Goal: Information Seeking & Learning: Learn about a topic

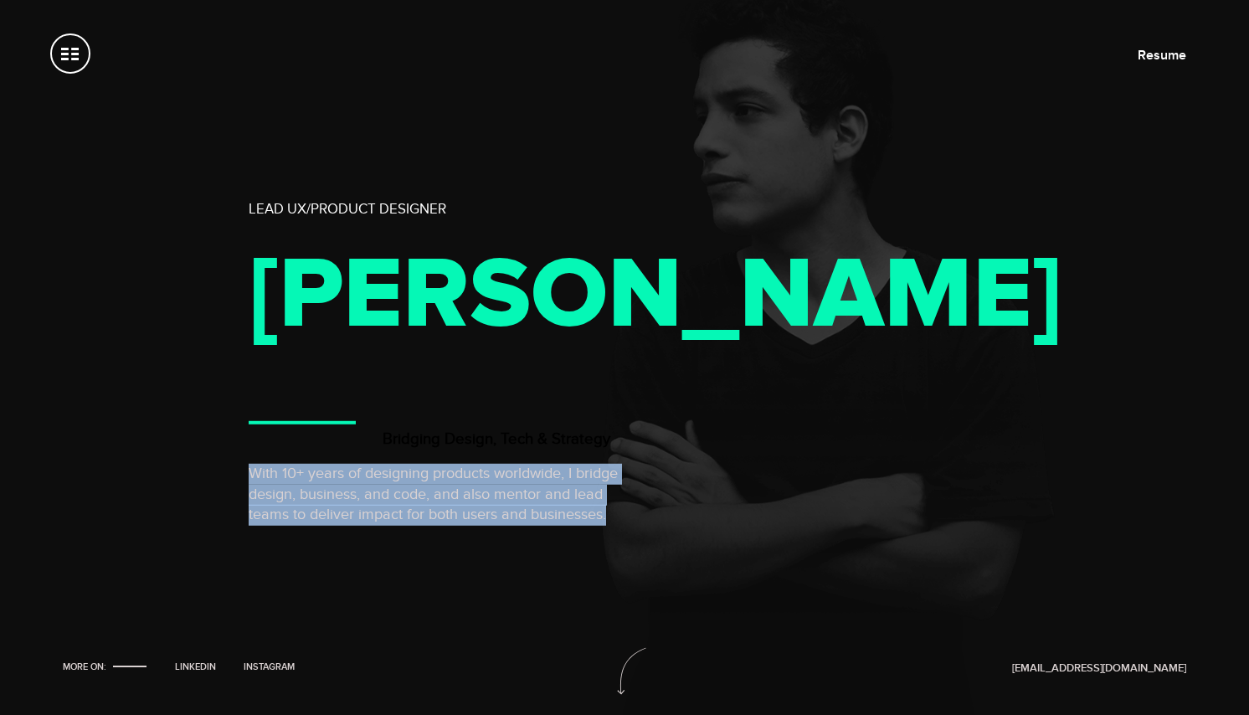
drag, startPoint x: 497, startPoint y: 530, endPoint x: 252, endPoint y: 500, distance: 247.1
click at [252, 500] on p "With 10+ years of designing products worldwide, I bridge design, business, and …" at bounding box center [433, 494] width 369 height 63
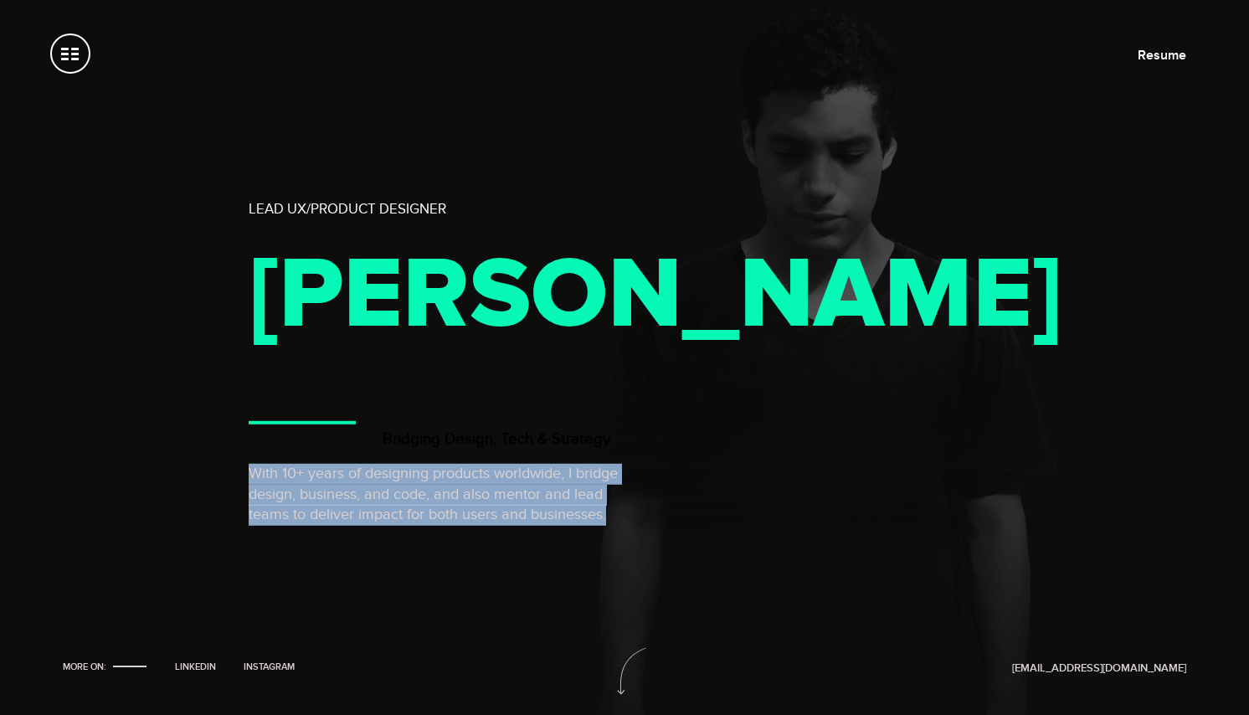
copy p "With 10+ years of designing products worldwide, I bridge design, business, and …"
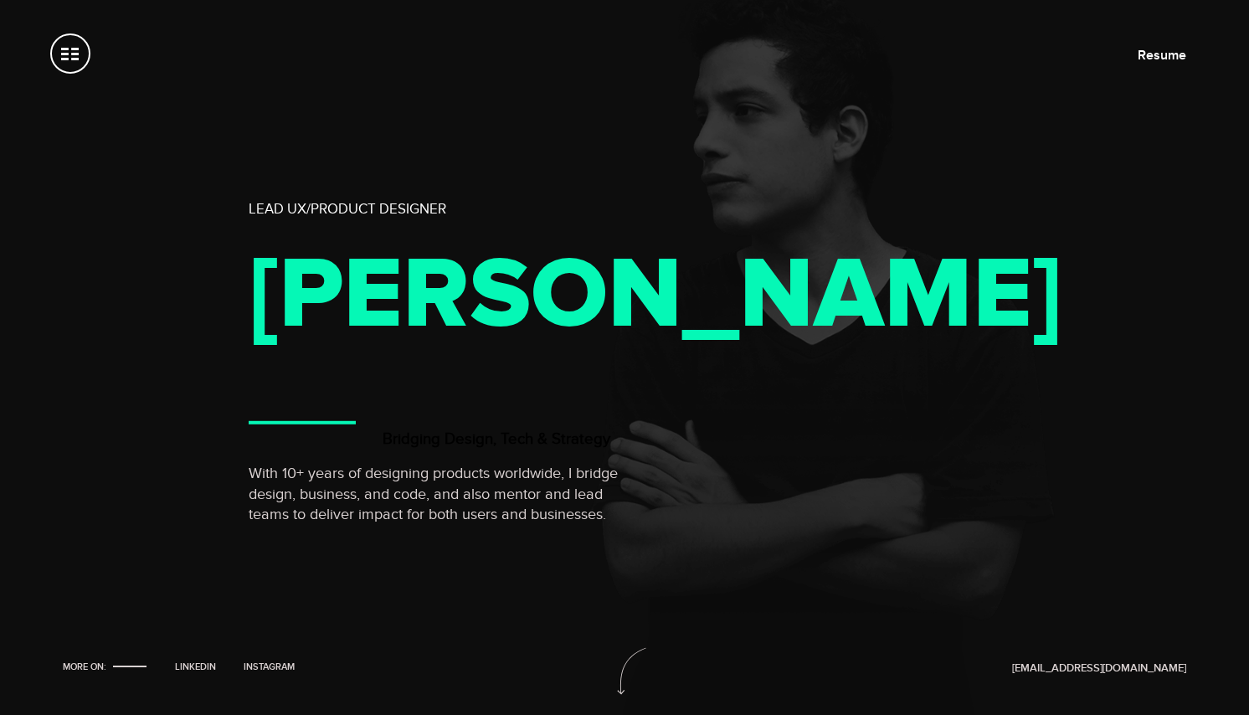
click at [51, 214] on div "Lead UX/Product Designer [PERSON_NAME] Bridging Design, Tech & Strategy With 10…" at bounding box center [624, 357] width 1249 height 715
